Goal: Communication & Community: Answer question/provide support

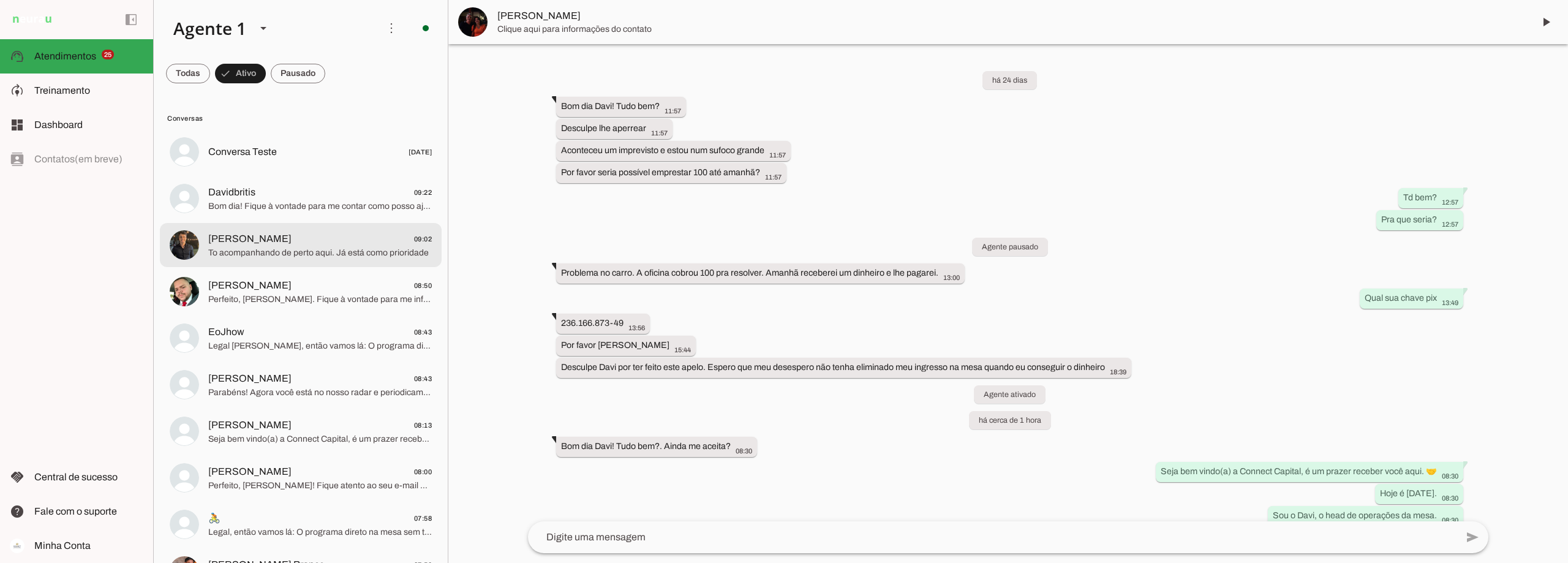
click at [295, 73] on span at bounding box center [298, 73] width 55 height 29
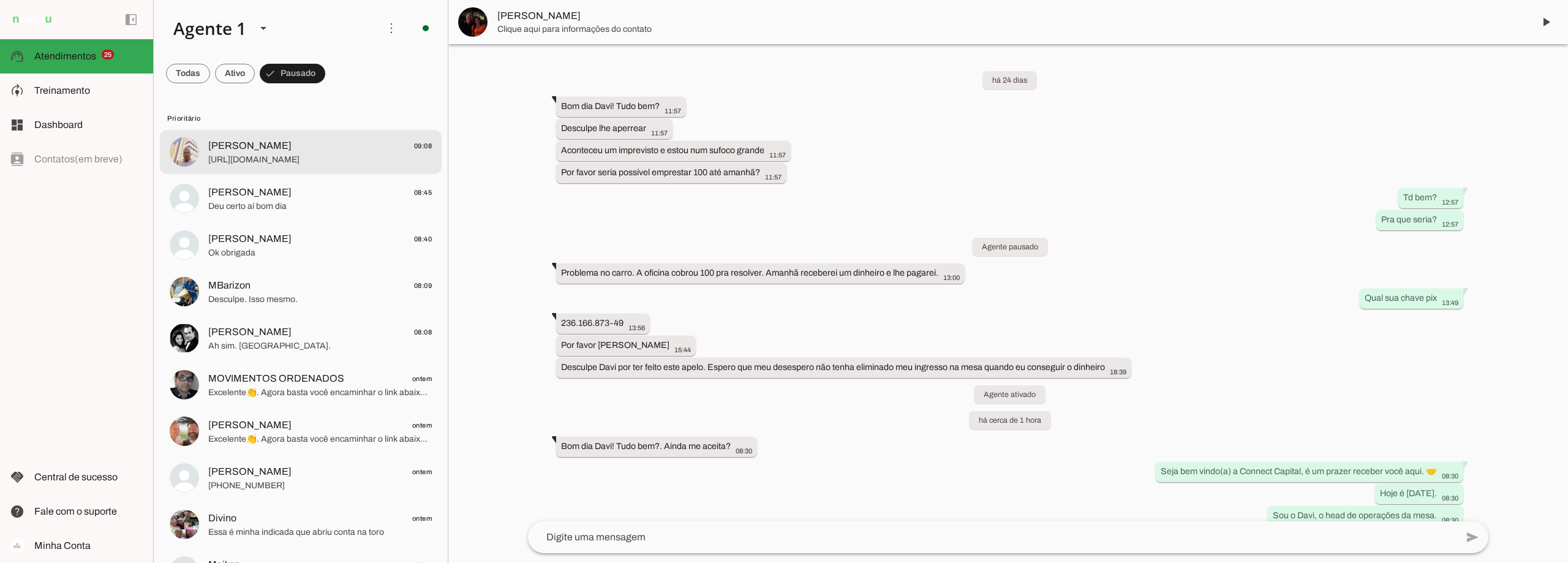
click at [335, 151] on span "[PERSON_NAME] 09:08" at bounding box center [320, 146] width 224 height 15
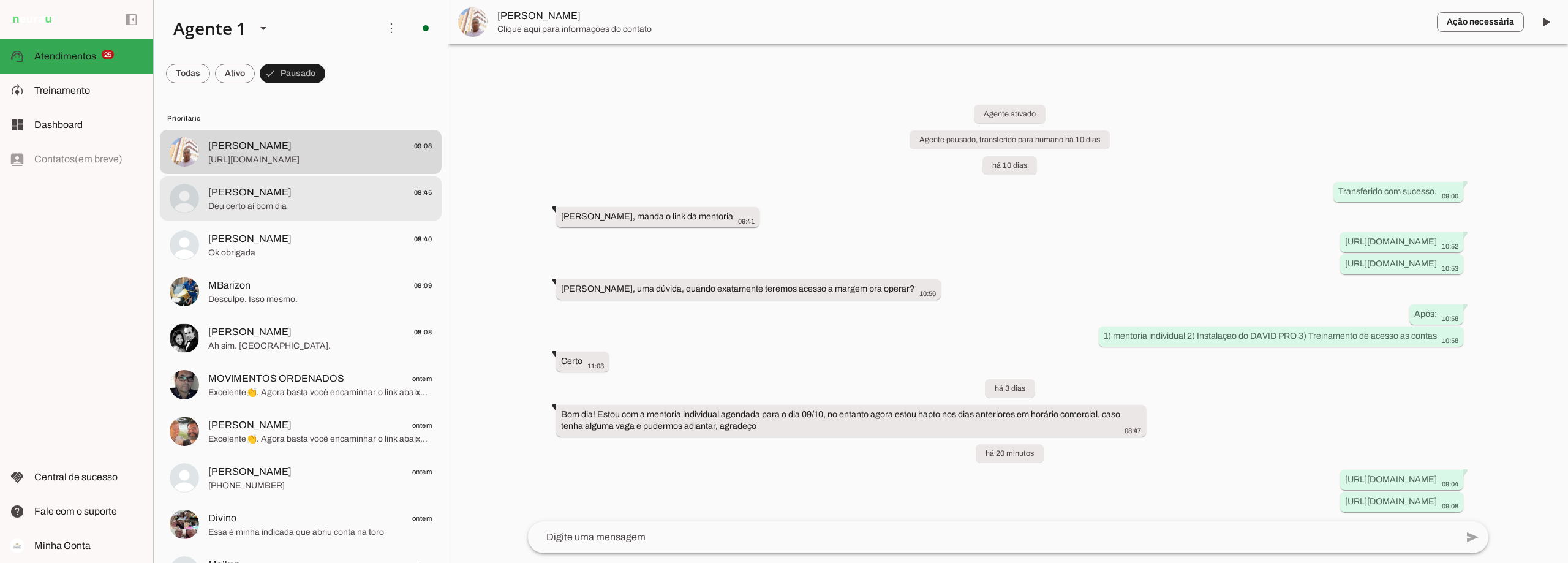
click at [305, 209] on span "Deu certo aí bom dia" at bounding box center [320, 207] width 224 height 12
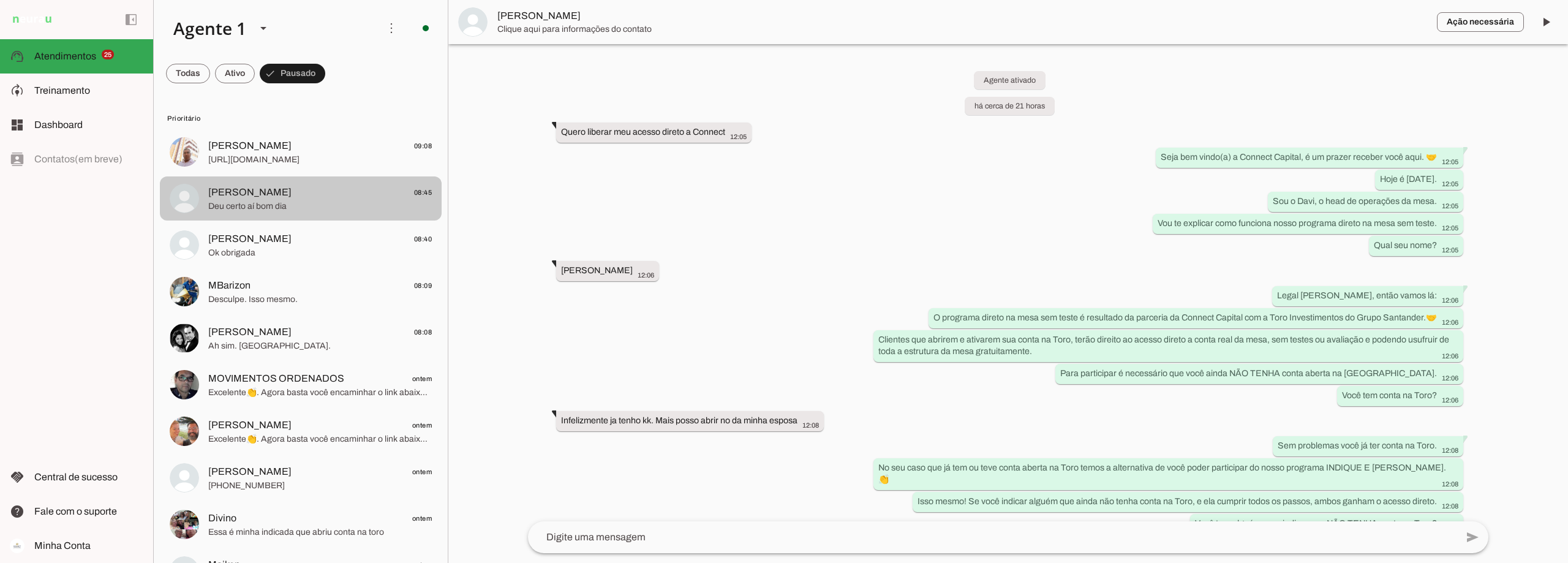
scroll to position [881, 0]
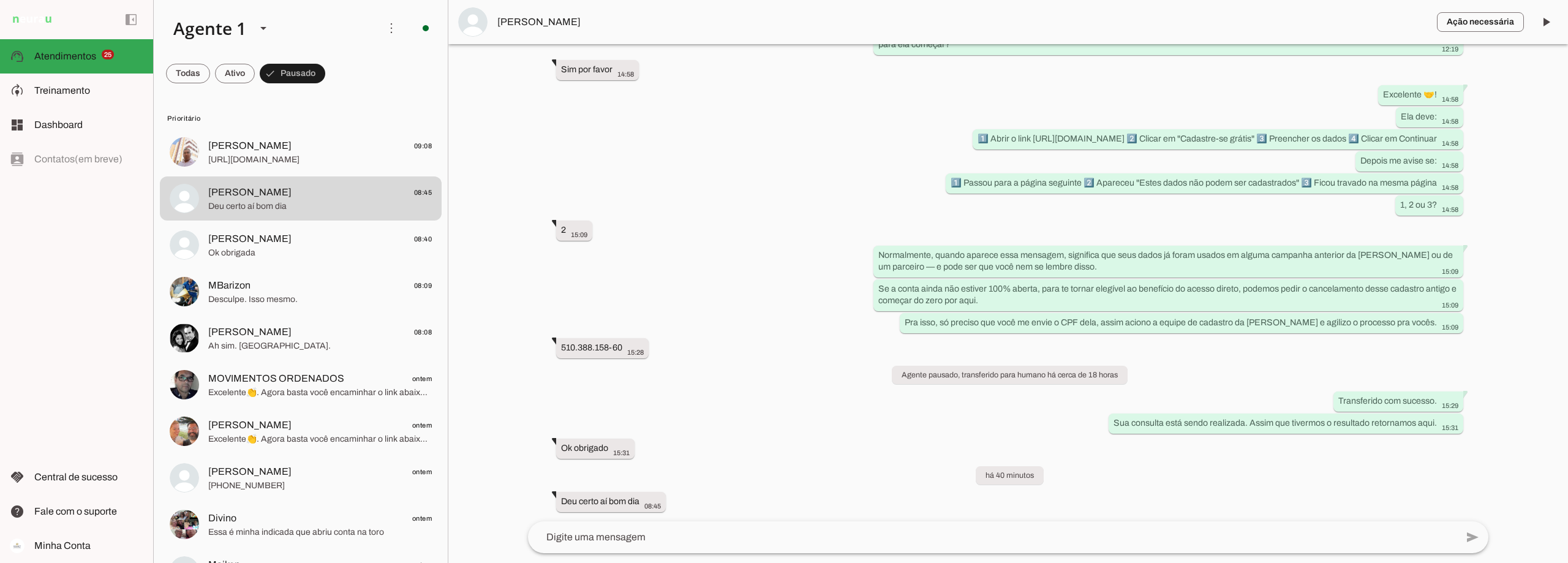
click at [519, 25] on span "[PERSON_NAME]" at bounding box center [962, 22] width 929 height 15
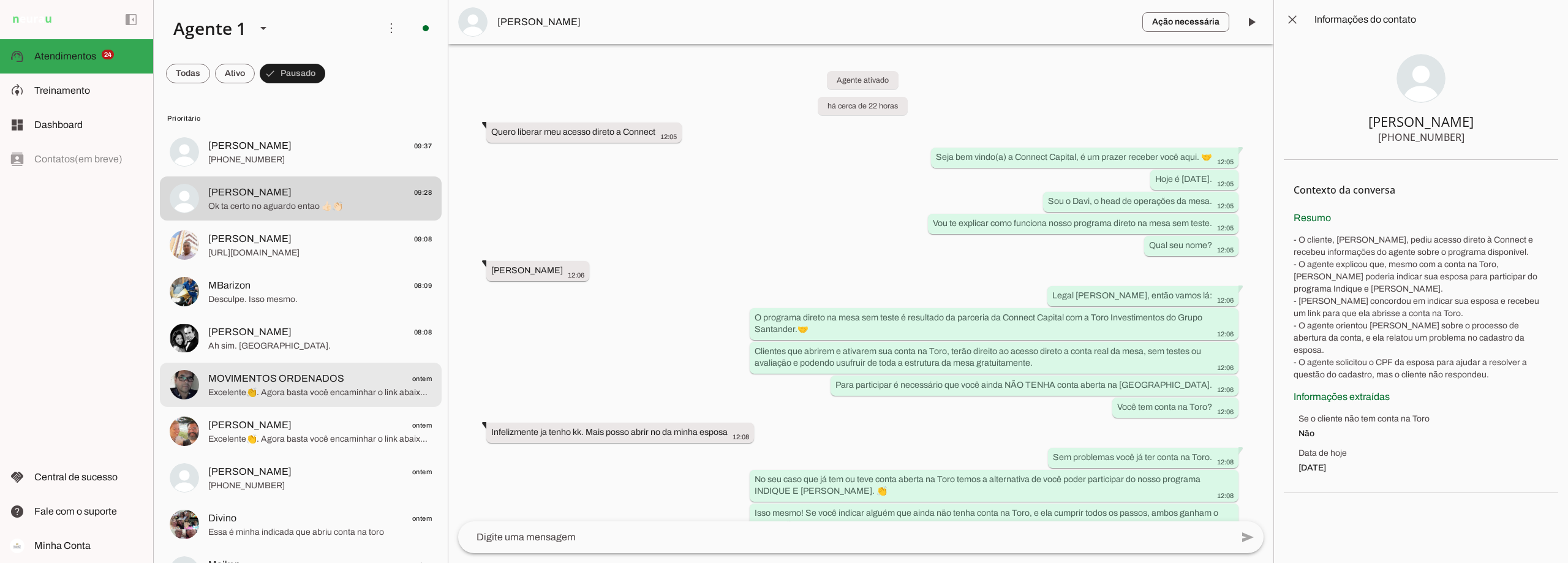
click at [252, 378] on span "MOVIMENTOS ORDENADOS" at bounding box center [277, 379] width 136 height 15
